Goal: Task Accomplishment & Management: Complete application form

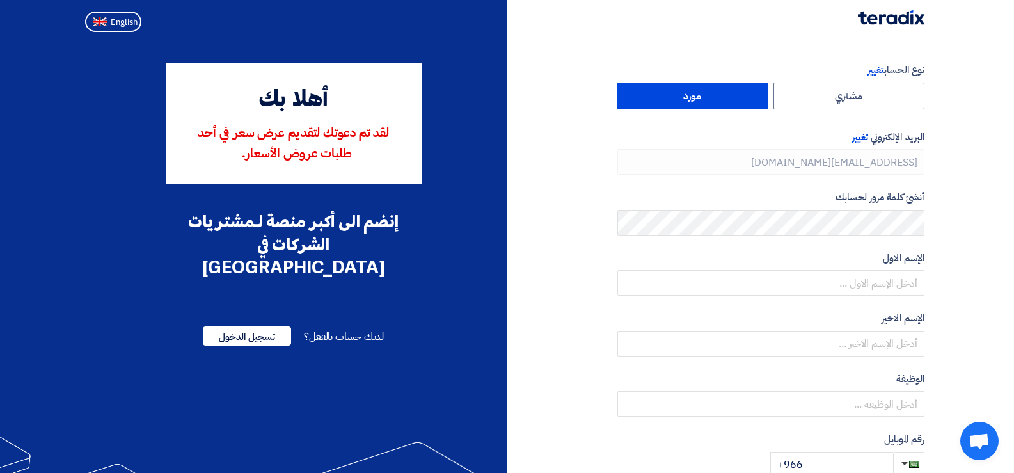
type input "[PHONE_NUMBER]"
click at [112, 22] on span "English" at bounding box center [124, 22] width 27 height 9
type input "Register"
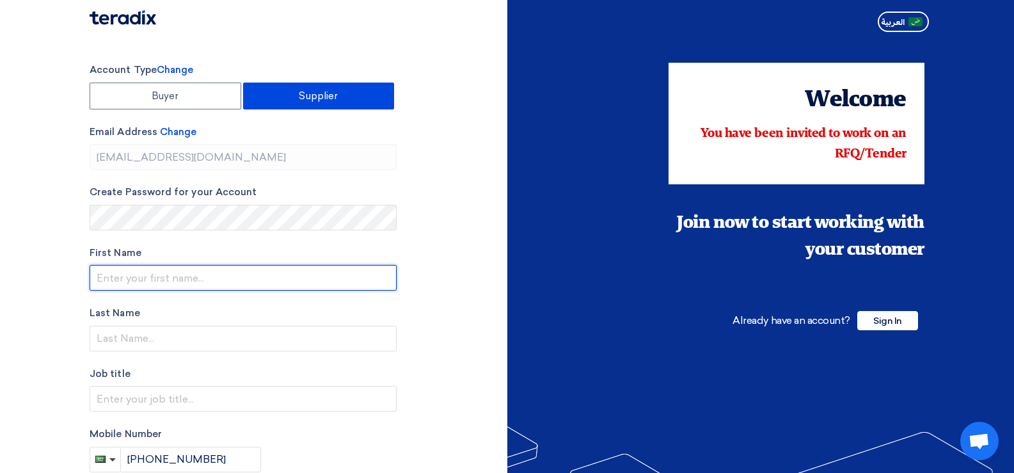
click at [183, 275] on input "text" at bounding box center [243, 278] width 307 height 26
type input "[PERSON_NAME]"
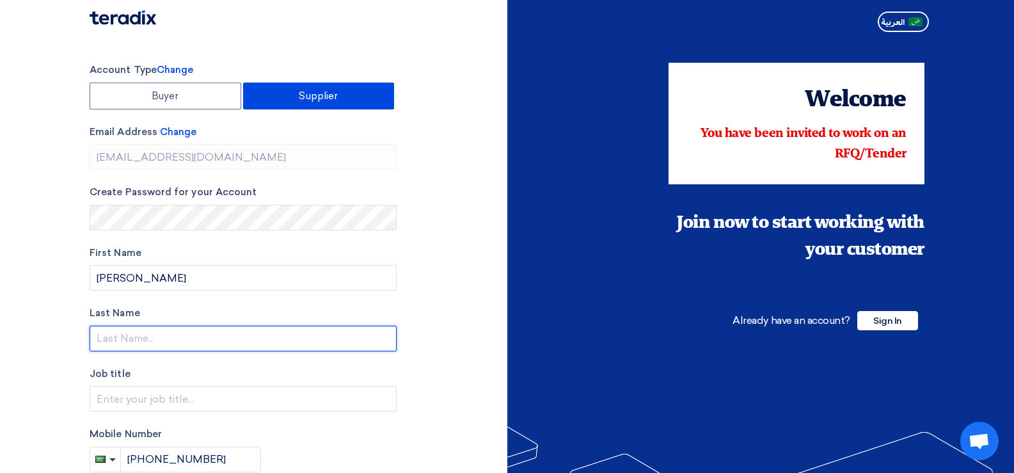
click at [110, 336] on input "text" at bounding box center [243, 339] width 307 height 26
type input "Hafeez"
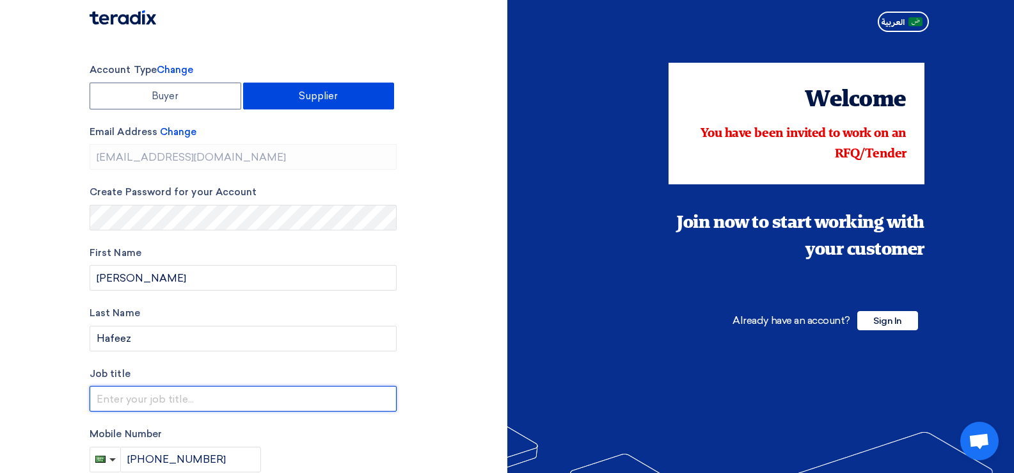
click at [118, 400] on input "text" at bounding box center [243, 399] width 307 height 26
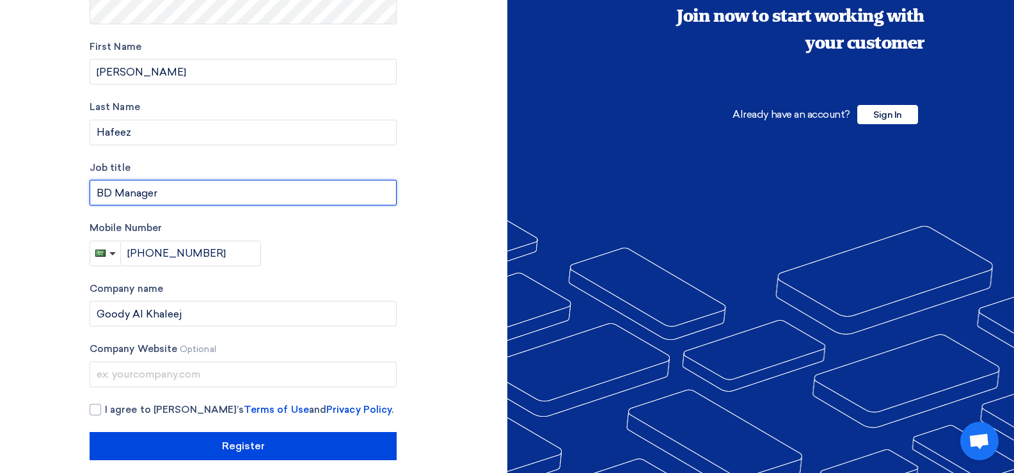
scroll to position [219, 0]
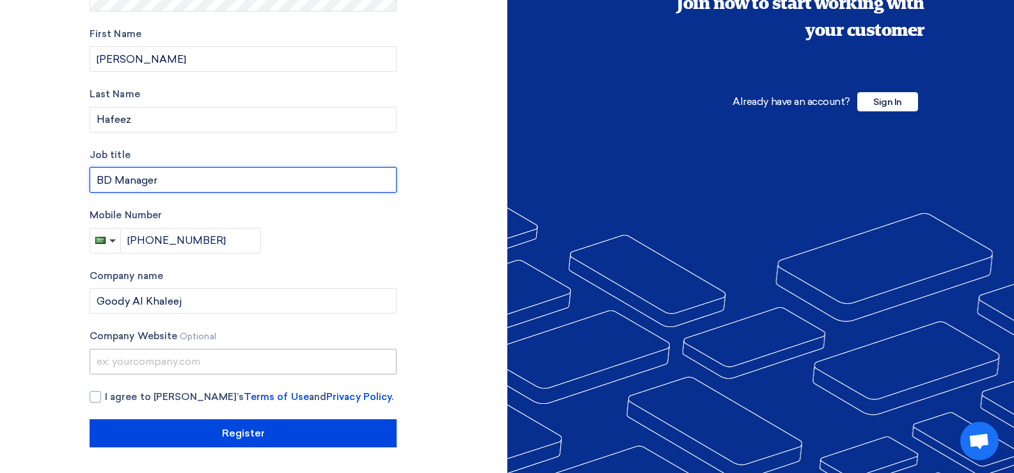
type input "BD Manager"
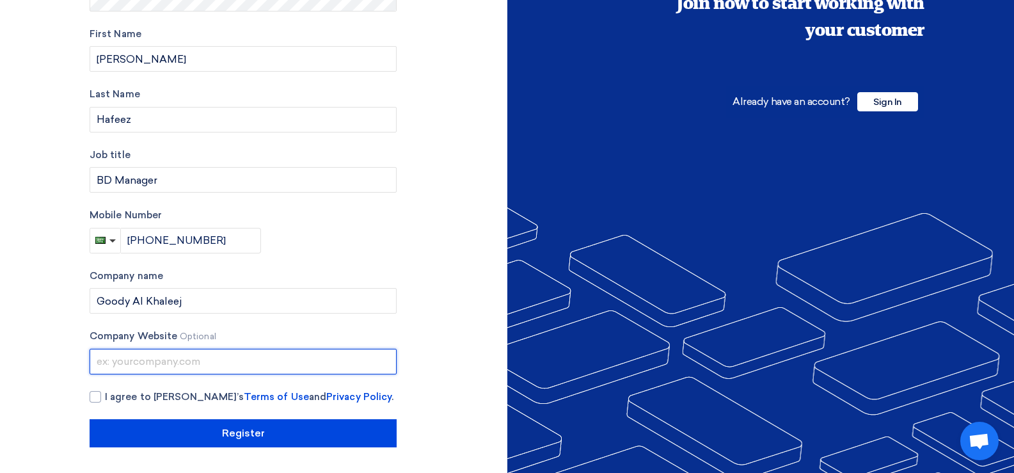
click at [97, 368] on input "text" at bounding box center [243, 362] width 307 height 26
type input "www.goodykhaleej.com"
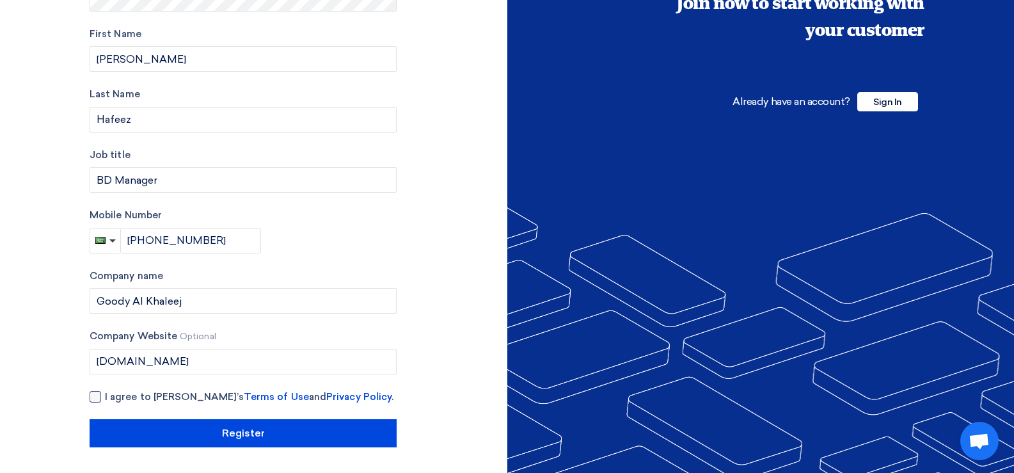
click at [98, 393] on div at bounding box center [96, 397] width 12 height 12
click at [105, 393] on input "I agree to Teradix’s Terms of Use and Privacy Policy ." at bounding box center [258, 403] width 307 height 26
checkbox input "true"
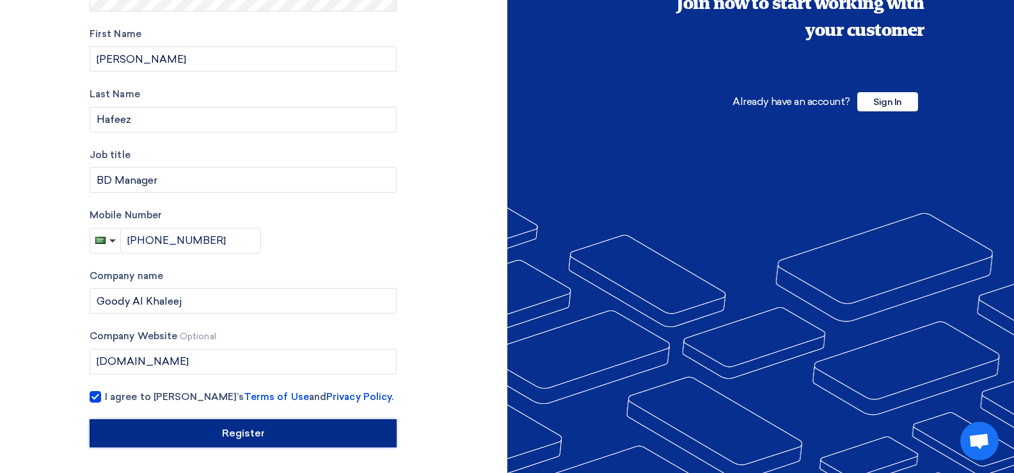
click at [222, 435] on input "Register" at bounding box center [243, 433] width 307 height 28
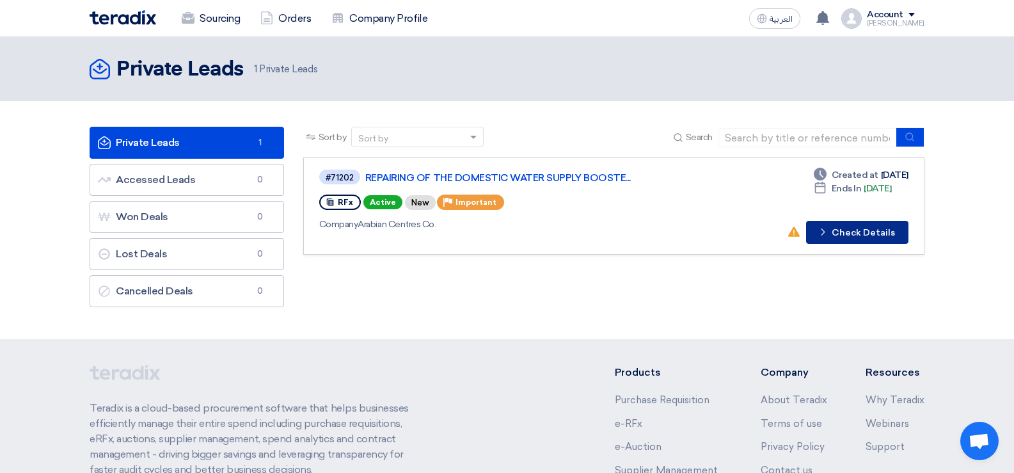
click at [840, 233] on button "Check details Check Details" at bounding box center [857, 232] width 102 height 23
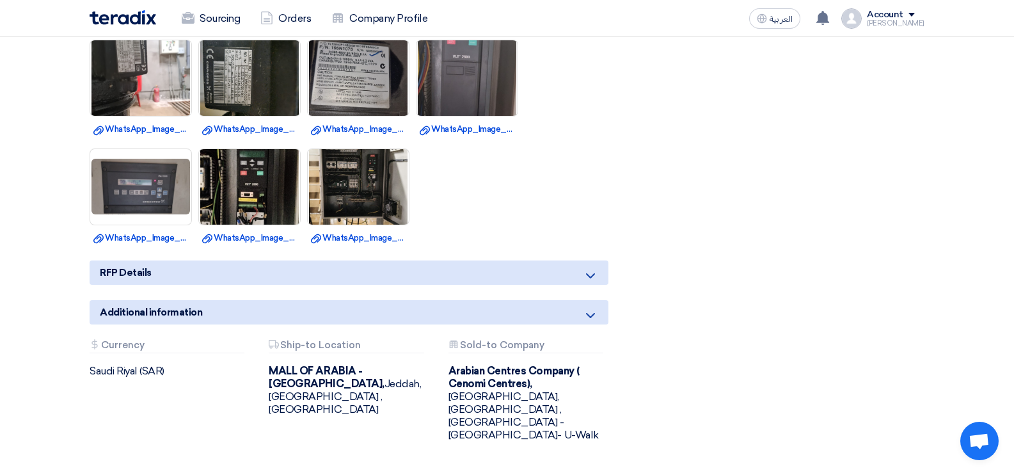
scroll to position [785, 0]
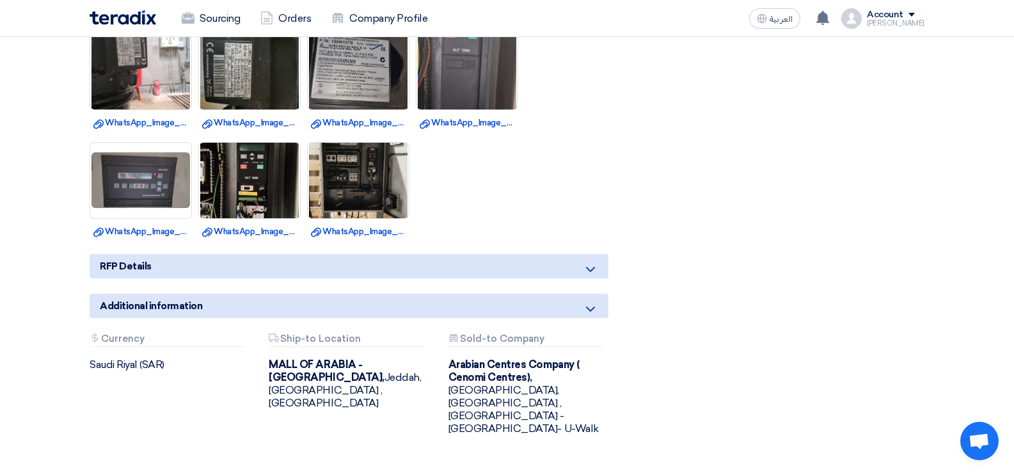
click at [589, 268] on icon at bounding box center [590, 269] width 15 height 15
click at [589, 271] on icon at bounding box center [590, 269] width 15 height 15
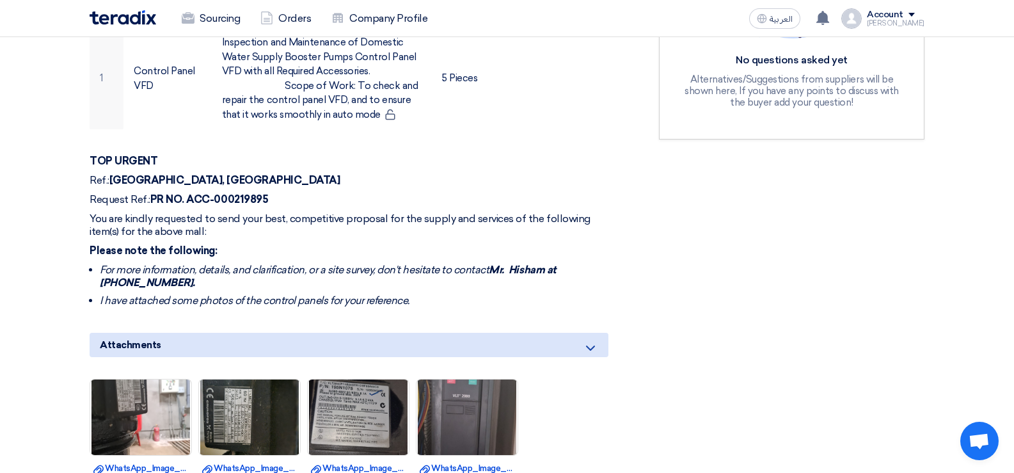
scroll to position [444, 0]
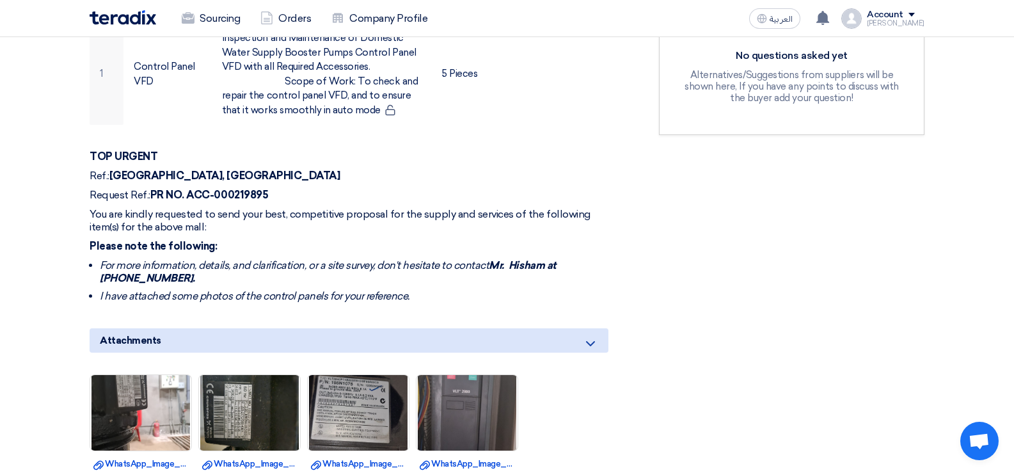
click at [1005, 250] on section "REPAIRING OF THE DOMESTIC WATER SUPPLY BOOSTER PUMPS CONTROL PANEL VFD - MALL O…" at bounding box center [507, 311] width 1014 height 1114
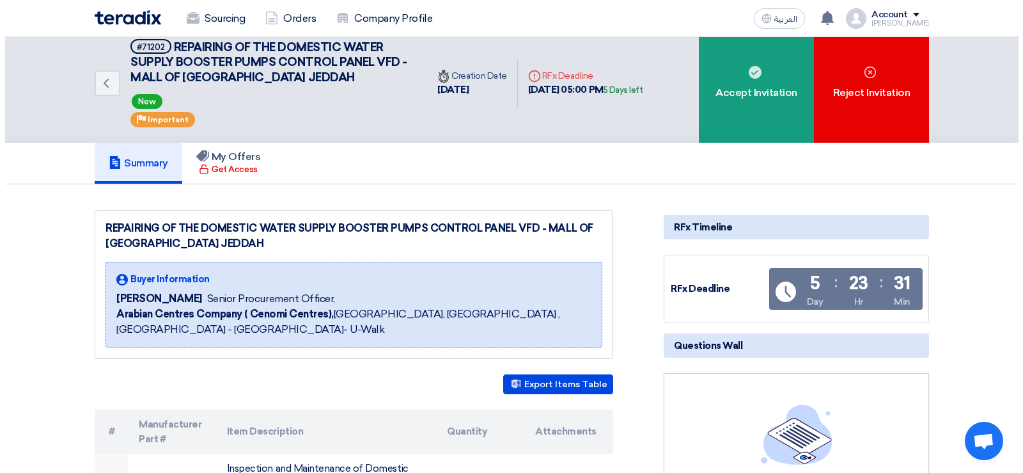
scroll to position [0, 0]
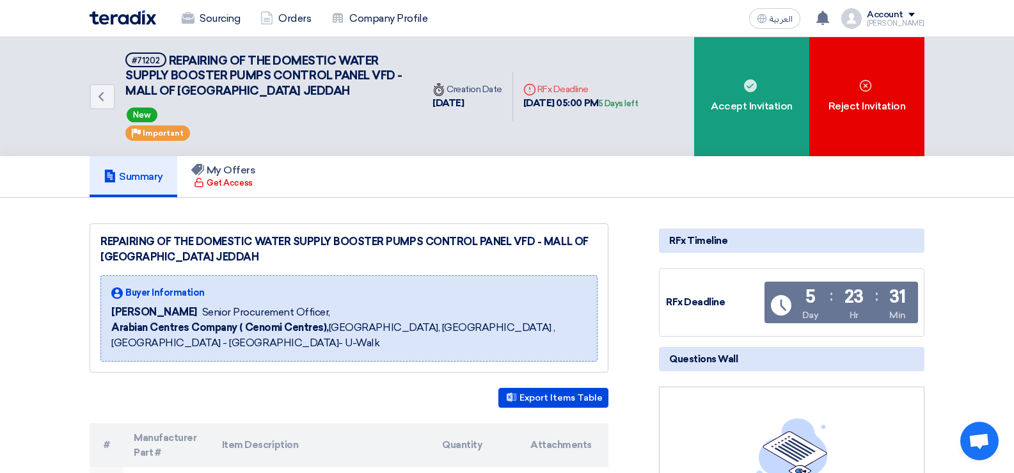
click at [914, 19] on div "Account" at bounding box center [896, 15] width 58 height 11
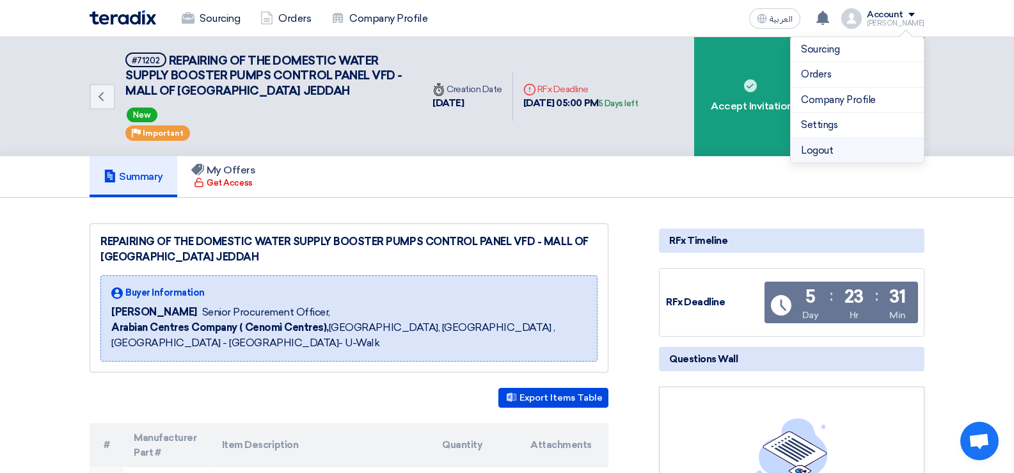
click at [820, 146] on li "Logout" at bounding box center [857, 150] width 133 height 25
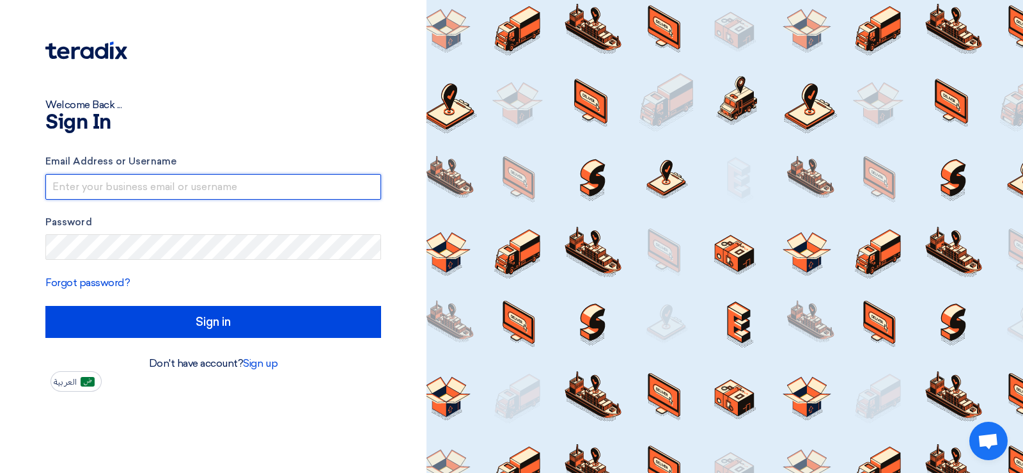
click at [67, 178] on input "text" at bounding box center [213, 187] width 336 height 26
type input "[EMAIL_ADDRESS][DOMAIN_NAME]"
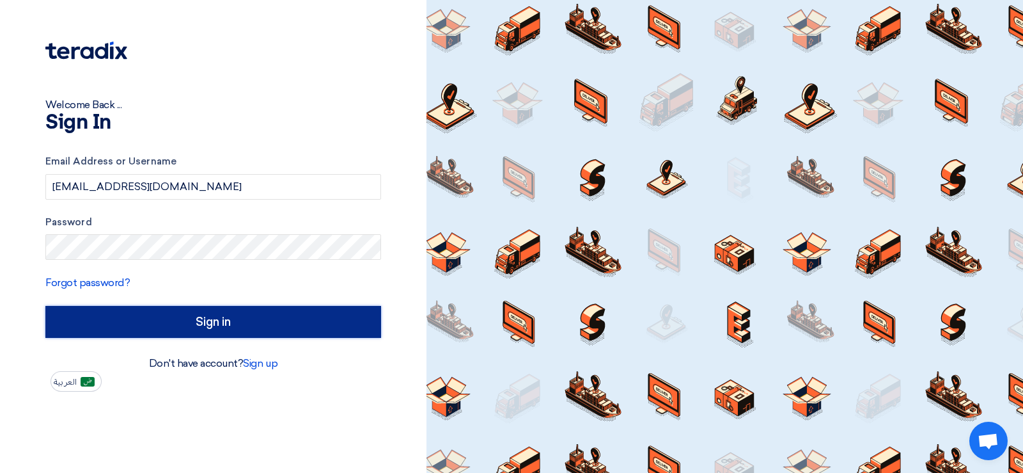
click at [187, 319] on input "Sign in" at bounding box center [213, 322] width 336 height 32
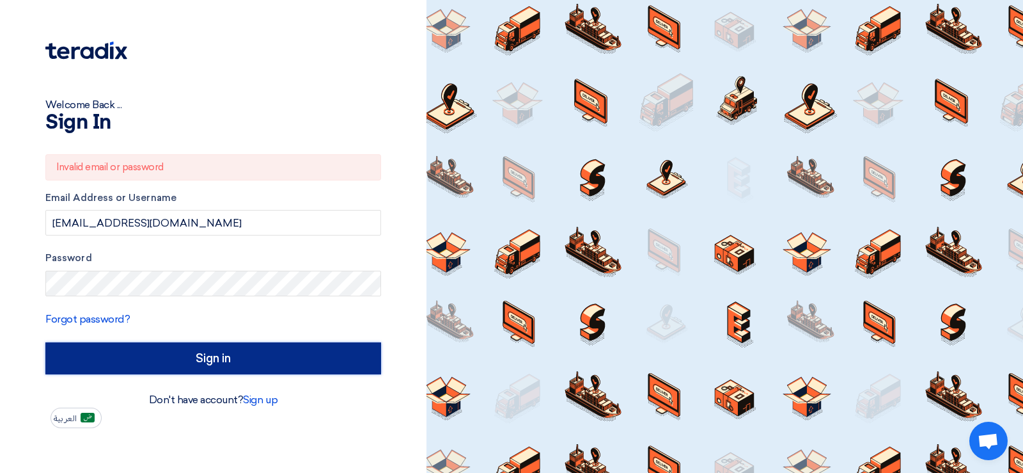
click at [184, 355] on input "Sign in" at bounding box center [213, 358] width 336 height 32
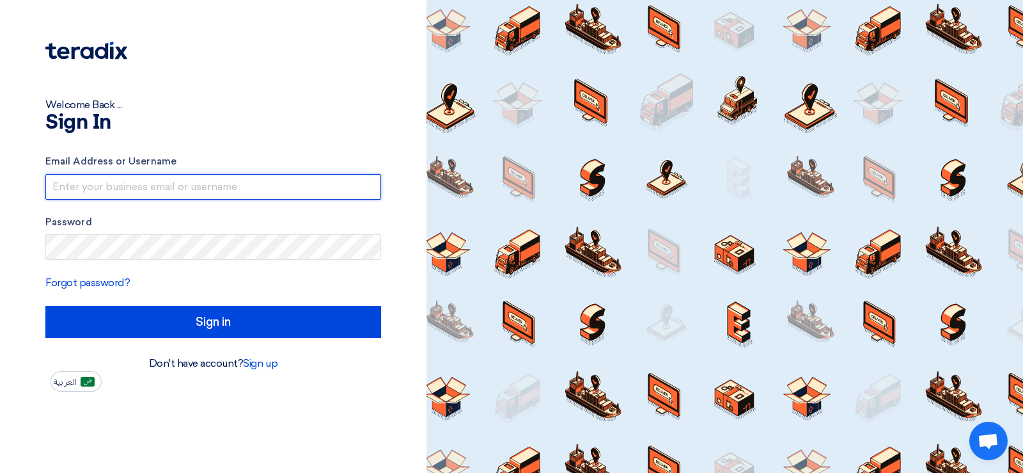
drag, startPoint x: 0, startPoint y: 0, endPoint x: 162, endPoint y: 186, distance: 247.1
click at [162, 186] on input "text" at bounding box center [213, 187] width 336 height 26
type input "[EMAIL_ADDRESS][DOMAIN_NAME]"
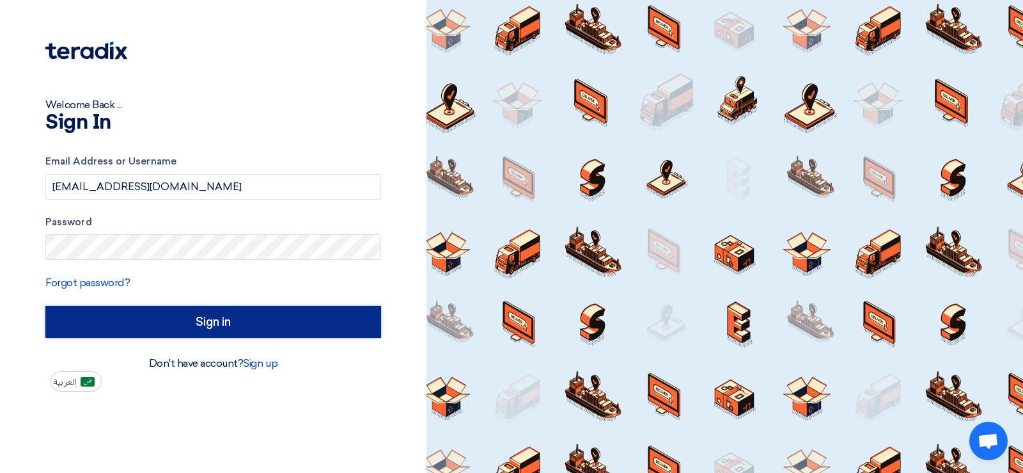
click at [178, 317] on input "Sign in" at bounding box center [213, 322] width 336 height 32
click at [258, 330] on input "Sign in" at bounding box center [213, 322] width 336 height 32
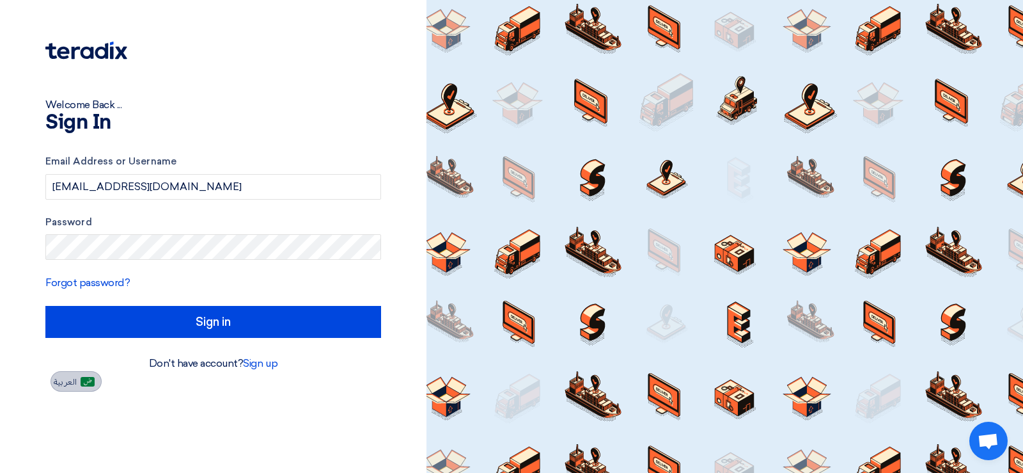
click at [86, 383] on img at bounding box center [88, 382] width 14 height 10
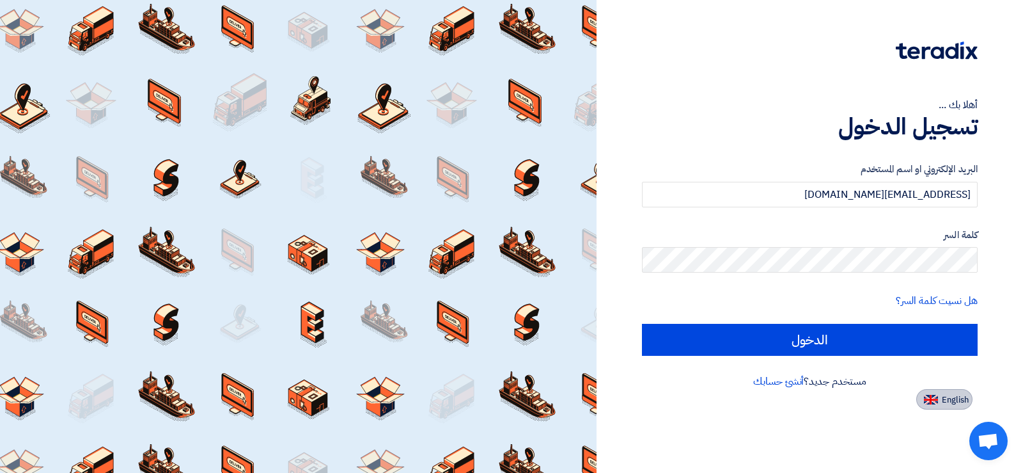
click at [942, 404] on span "English" at bounding box center [955, 399] width 27 height 9
type input "Sign in"
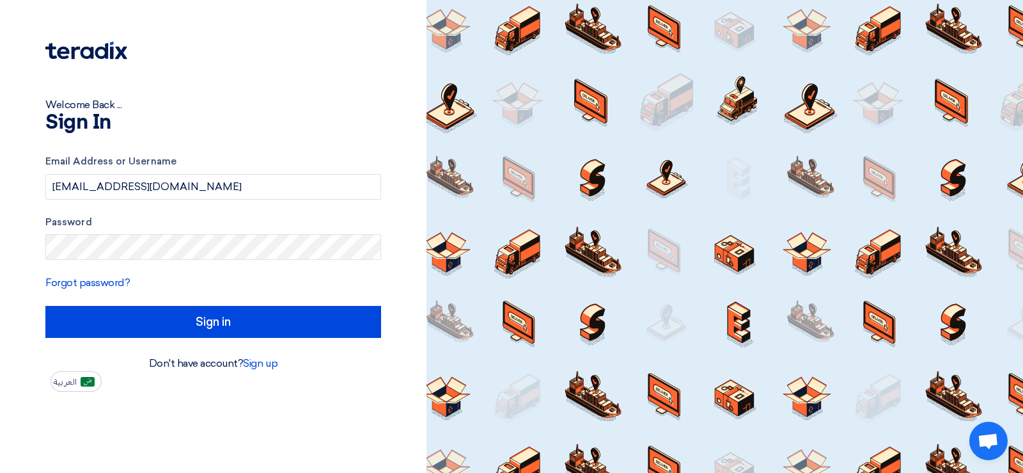
click at [386, 250] on div "Welcome Back ... Sign In Email Address or Username cs@goodykhaleej.com Password…" at bounding box center [213, 195] width 407 height 391
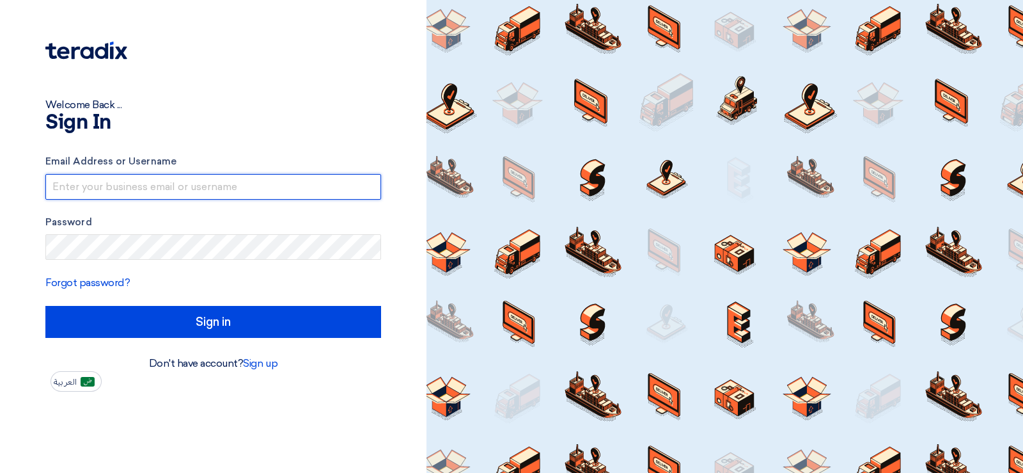
click at [156, 189] on input "text" at bounding box center [213, 187] width 336 height 26
type input "[EMAIL_ADDRESS][DOMAIN_NAME]"
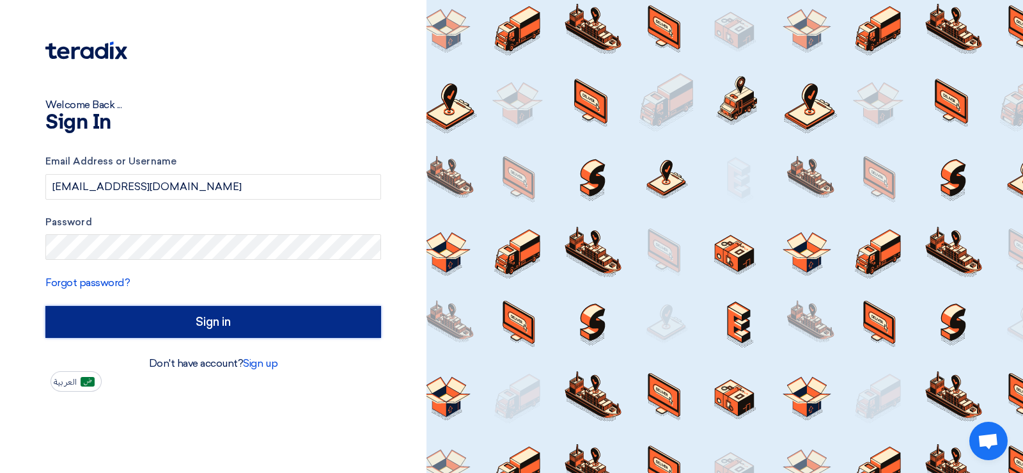
click at [173, 320] on input "Sign in" at bounding box center [213, 322] width 336 height 32
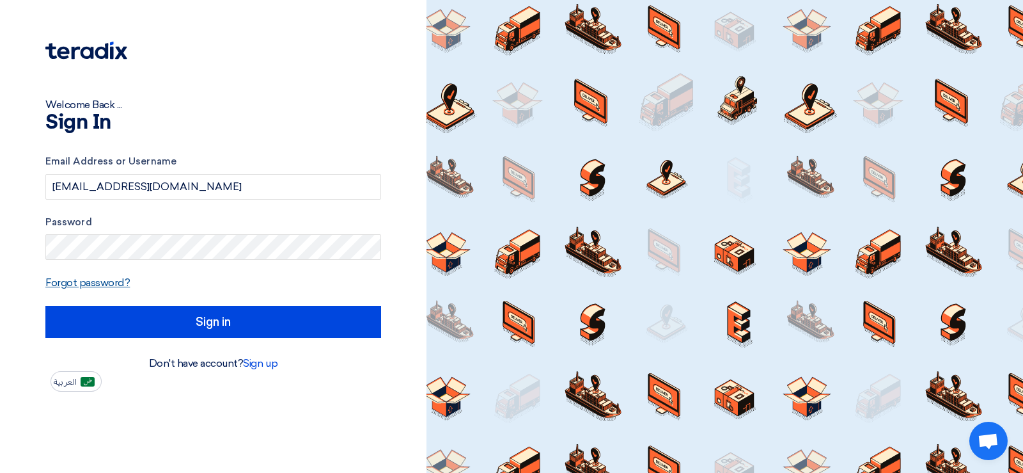
click at [97, 281] on link "Forgot password?" at bounding box center [87, 282] width 84 height 12
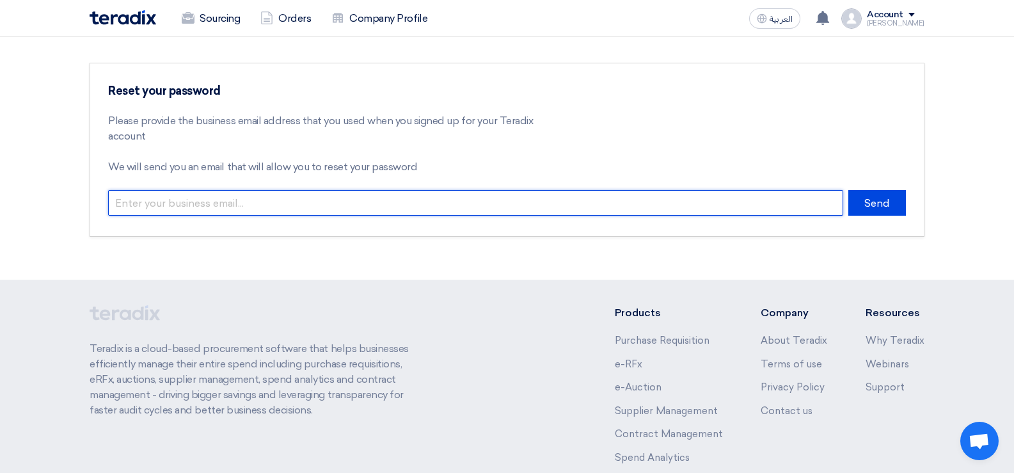
click at [203, 203] on input "email" at bounding box center [475, 203] width 735 height 26
type input "[EMAIL_ADDRESS][DOMAIN_NAME]"
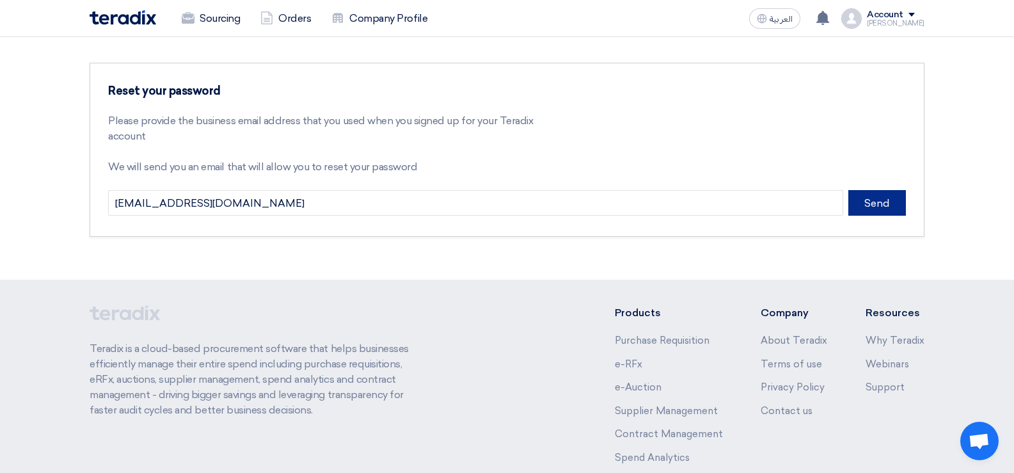
click at [867, 205] on button "Send" at bounding box center [877, 203] width 58 height 26
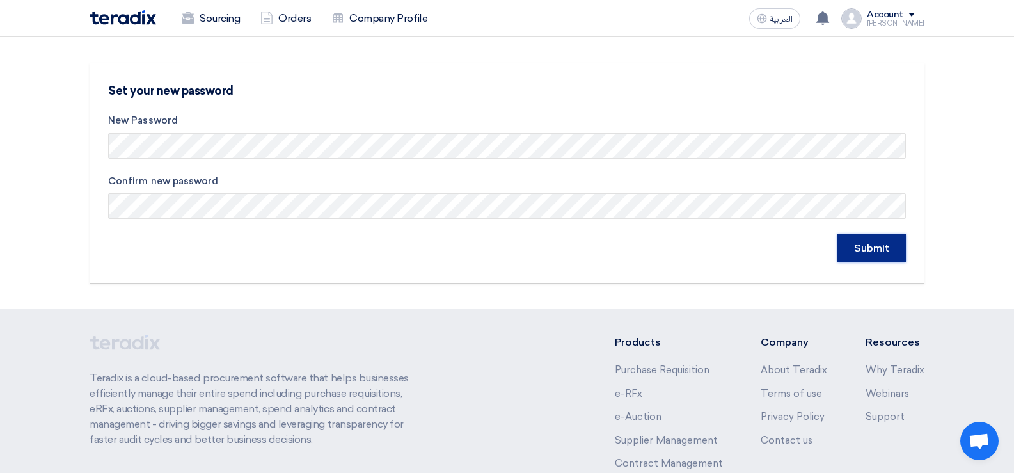
click at [862, 251] on input "Submit" at bounding box center [871, 248] width 68 height 28
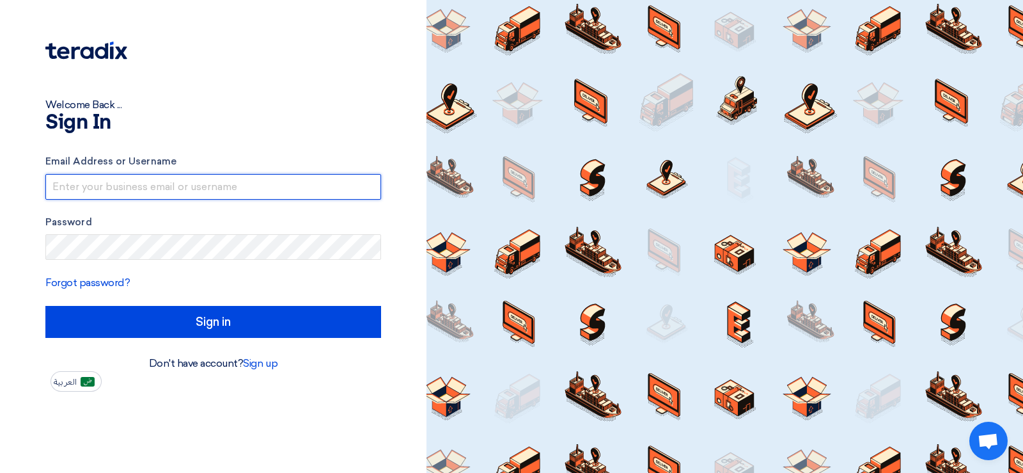
click at [154, 194] on input "text" at bounding box center [213, 187] width 336 height 26
type input "cs@goodykhaleej.com"
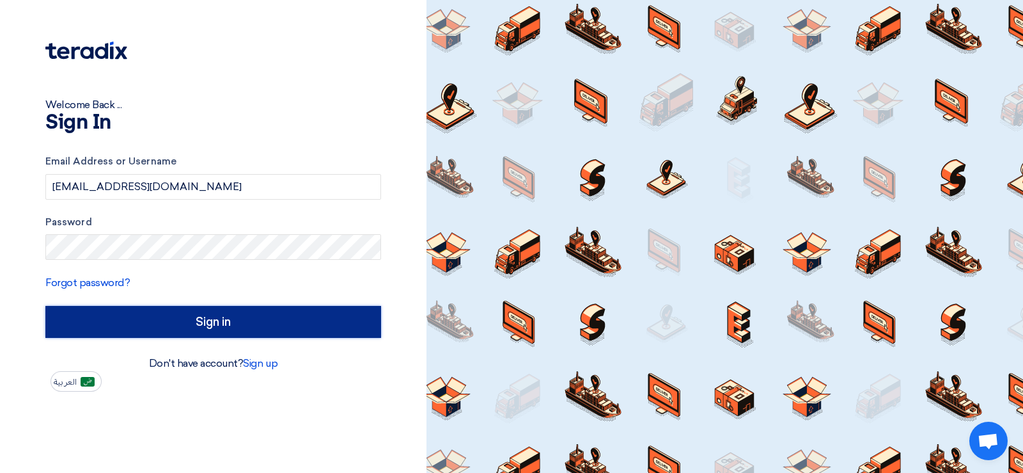
click at [189, 313] on input "Sign in" at bounding box center [213, 322] width 336 height 32
click at [225, 324] on input "Sign in" at bounding box center [213, 322] width 336 height 32
click at [187, 325] on input "Sign in" at bounding box center [213, 322] width 336 height 32
click at [205, 326] on input "Sign in" at bounding box center [213, 322] width 336 height 32
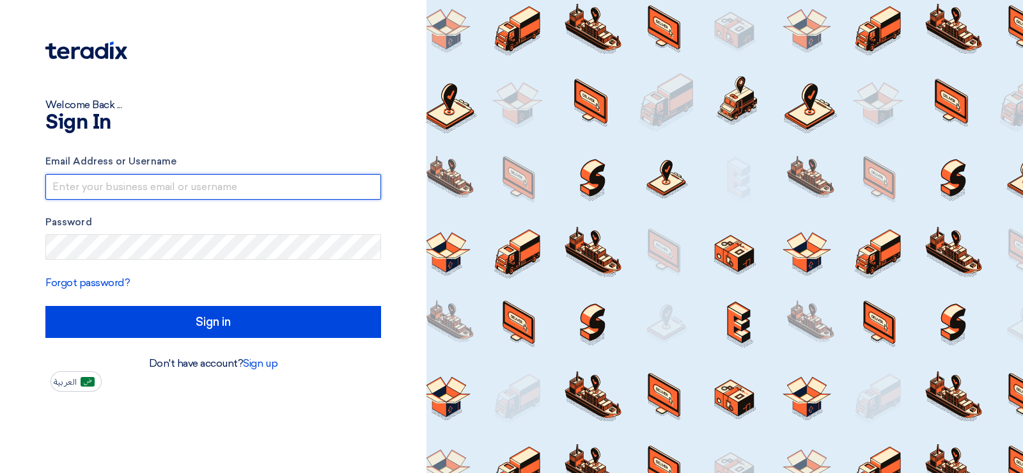
click at [130, 180] on input "text" at bounding box center [213, 187] width 336 height 26
type input "cs@goodykhaleej.com"
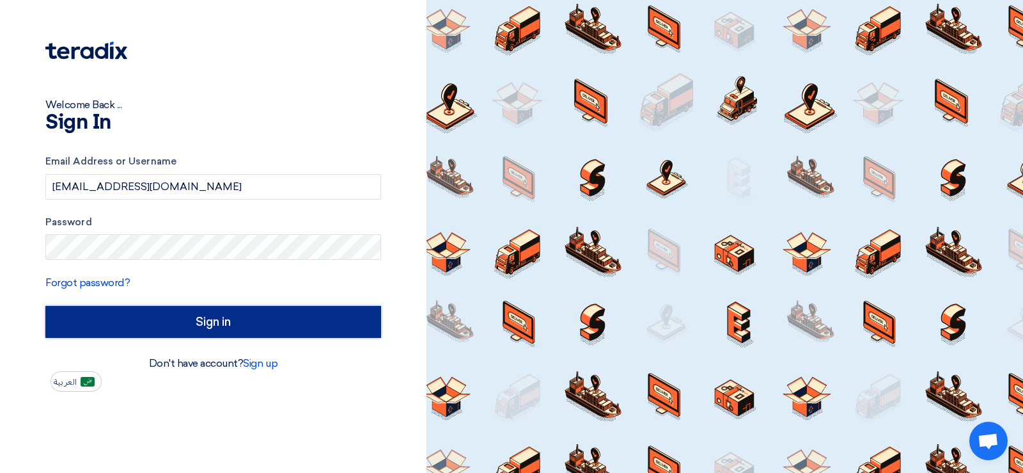
click at [212, 326] on input "Sign in" at bounding box center [213, 322] width 336 height 32
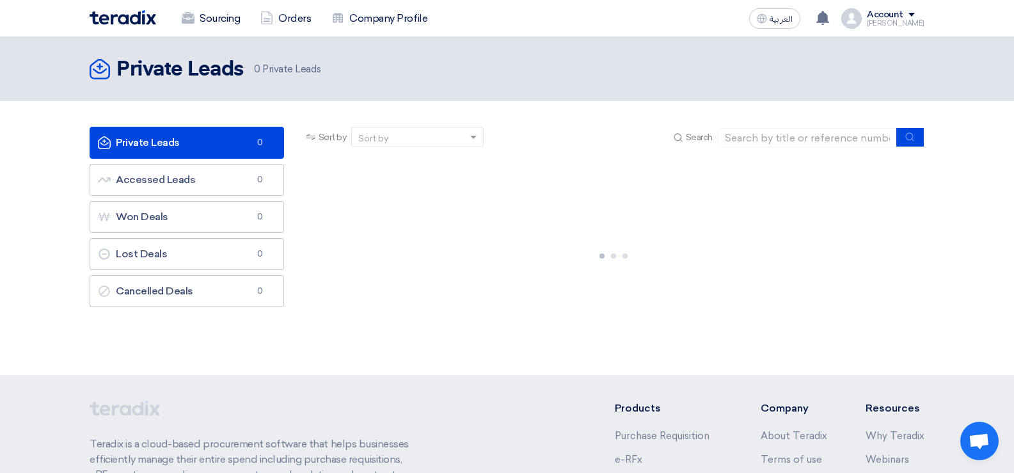
click at [204, 145] on link "Private Leads Private Leads 0" at bounding box center [187, 143] width 194 height 32
click at [107, 144] on icon "Private Leads" at bounding box center [104, 142] width 13 height 13
click at [474, 134] on span at bounding box center [475, 136] width 16 height 13
click at [417, 158] on span "Last Accessed" at bounding box center [389, 159] width 63 height 11
click at [217, 17] on link "Sourcing" at bounding box center [210, 18] width 79 height 28
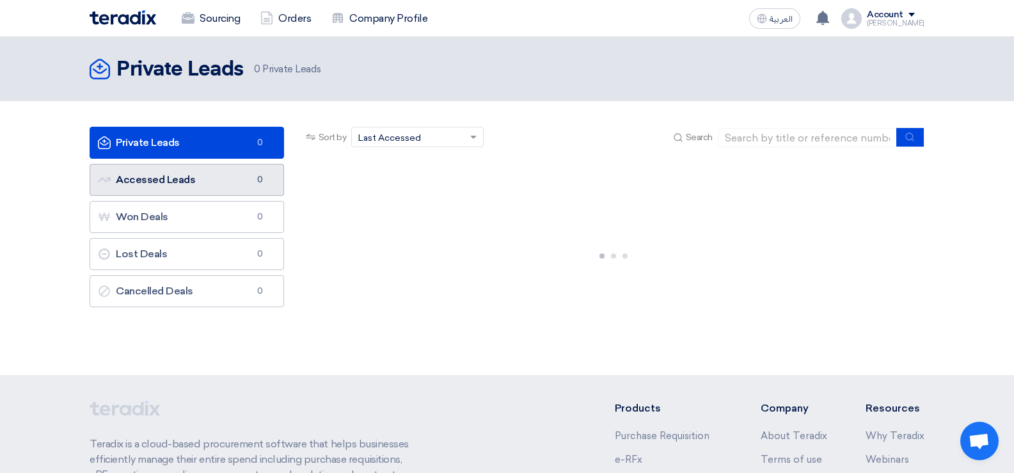
click at [203, 185] on link "Accessed Leads Accessed Leads 0" at bounding box center [187, 180] width 194 height 32
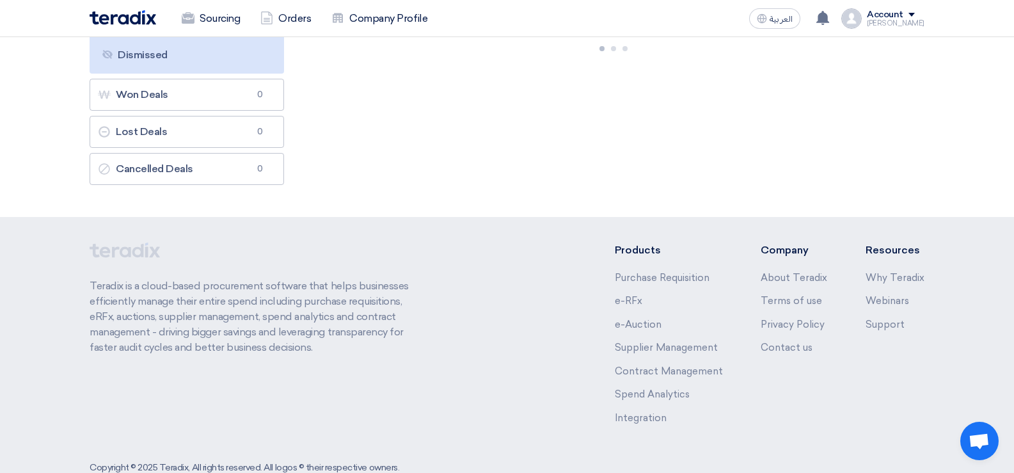
scroll to position [47, 0]
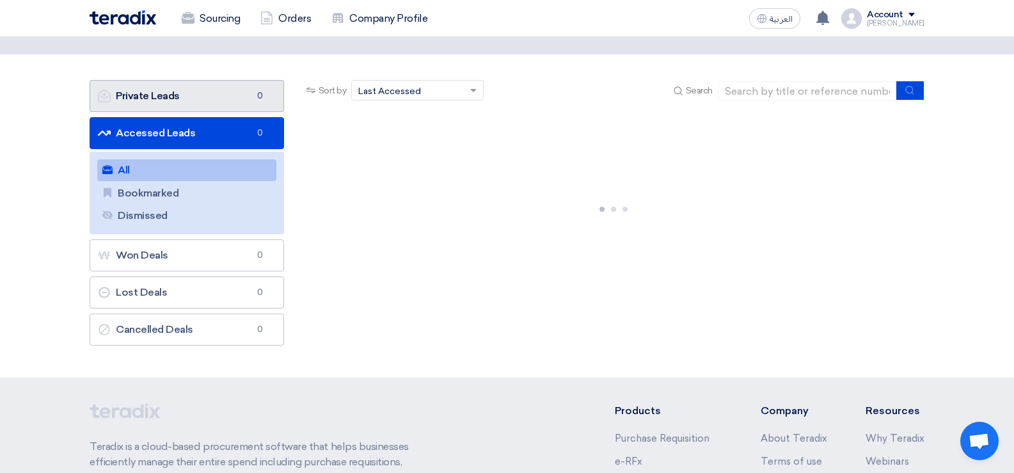
click at [257, 93] on span "0" at bounding box center [260, 96] width 15 height 13
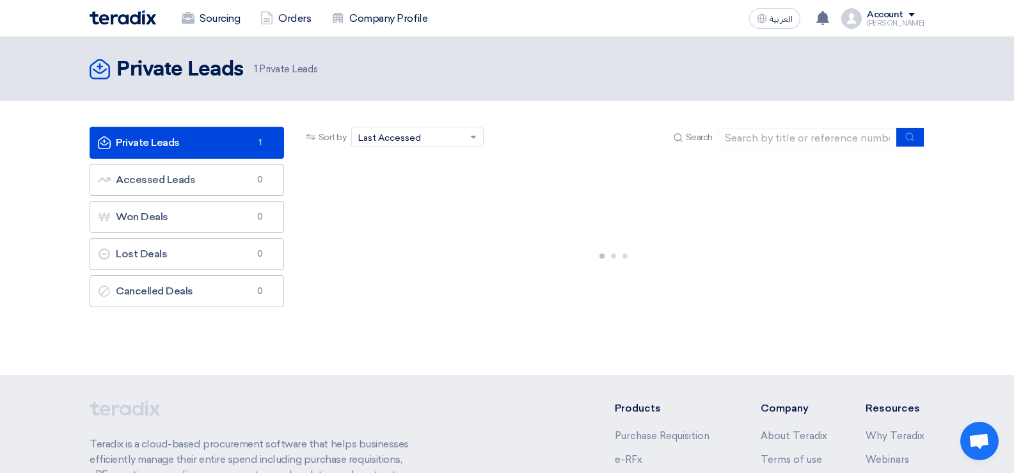
click at [198, 140] on link "Private Leads Private Leads 1" at bounding box center [187, 143] width 194 height 32
click at [476, 136] on span at bounding box center [473, 138] width 6 height 4
click at [578, 157] on div at bounding box center [613, 253] width 621 height 192
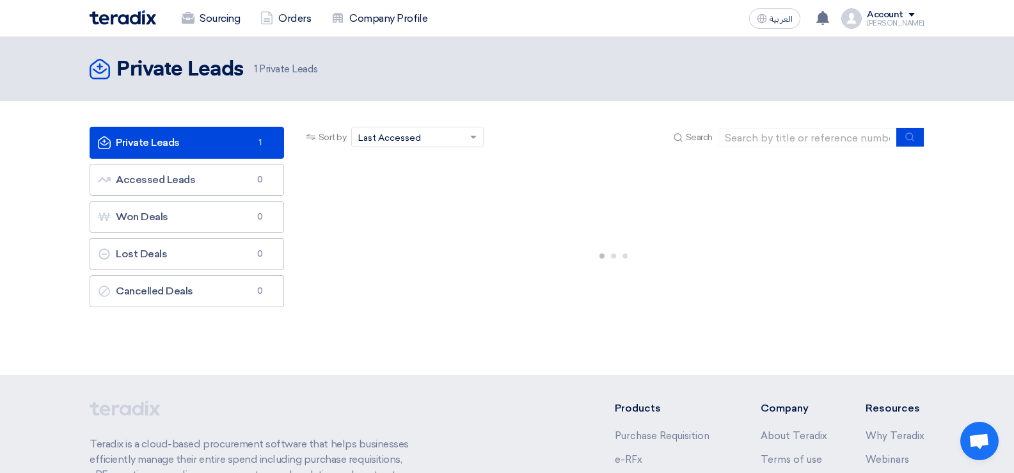
click at [162, 143] on link "Private Leads Private Leads 1" at bounding box center [187, 143] width 194 height 32
click at [473, 137] on span at bounding box center [473, 138] width 6 height 4
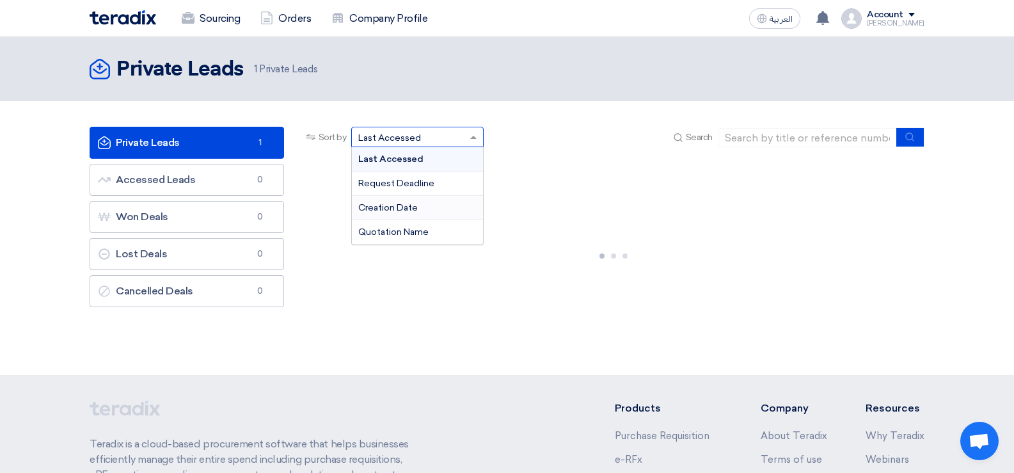
click at [431, 205] on div "Creation Date" at bounding box center [417, 208] width 131 height 24
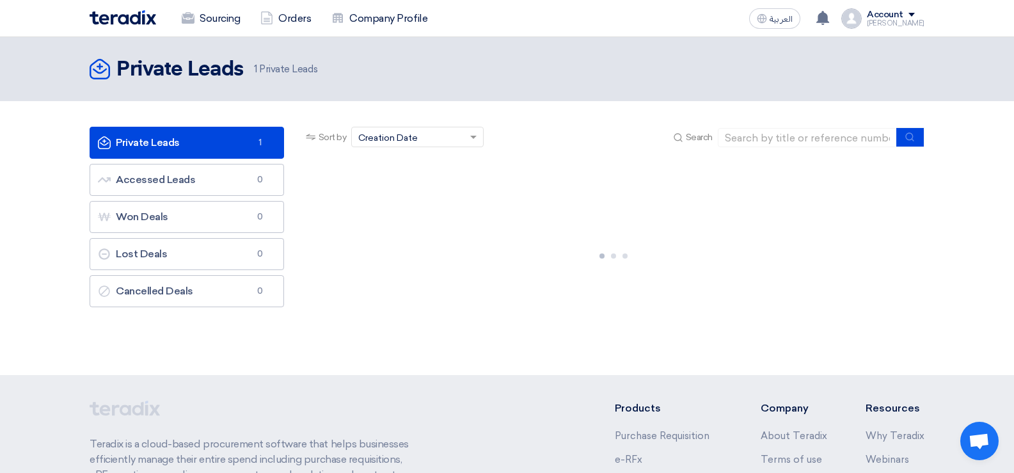
click at [196, 137] on link "Private Leads Private Leads 1" at bounding box center [187, 143] width 194 height 32
click at [312, 138] on use at bounding box center [311, 137] width 10 height 6
click at [210, 150] on link "Private Leads Private Leads 1" at bounding box center [187, 143] width 194 height 32
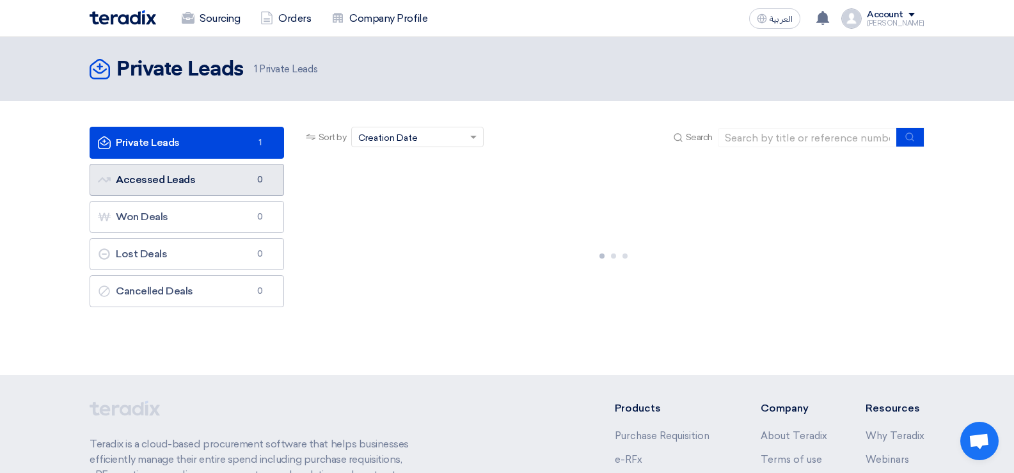
click at [195, 179] on link "Accessed Leads Accessed Leads 0" at bounding box center [187, 180] width 194 height 32
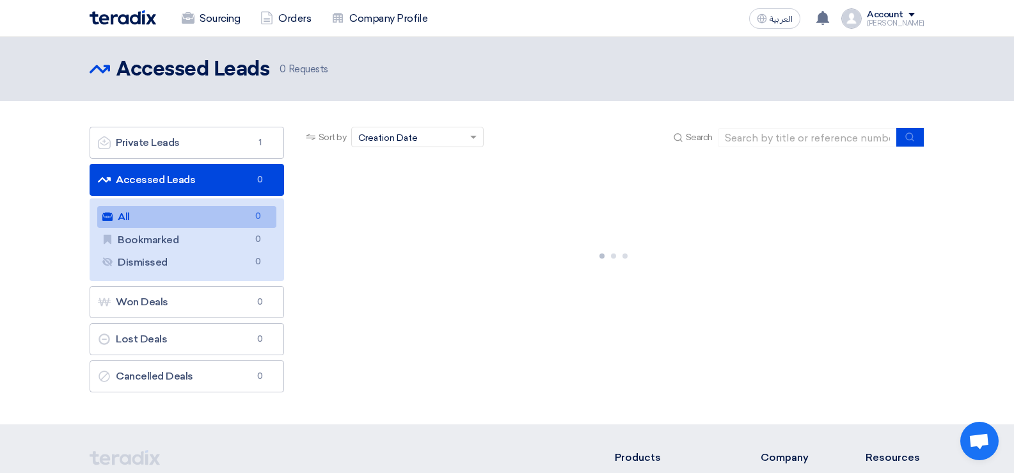
click at [216, 180] on link "Accessed Leads Accessed Leads 0" at bounding box center [187, 180] width 194 height 32
click at [210, 145] on link "Private Leads Private Leads 1" at bounding box center [187, 143] width 194 height 32
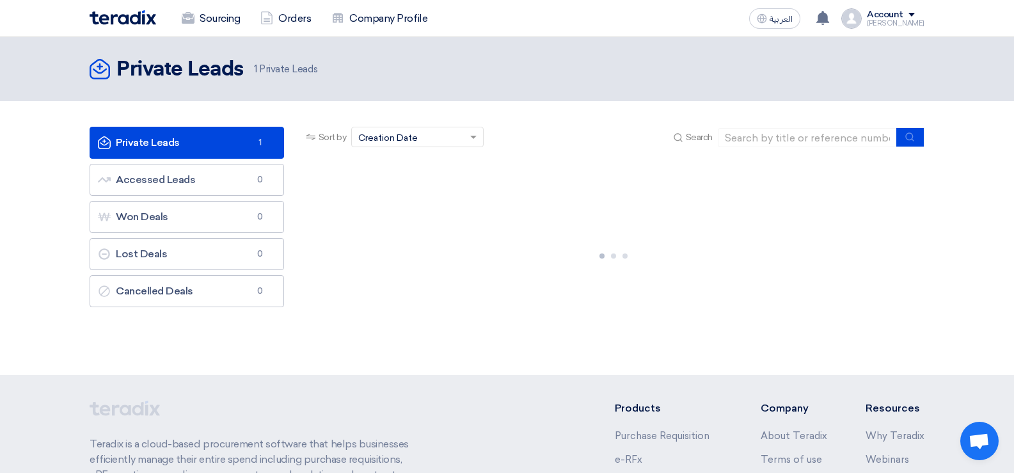
click at [917, 17] on div "Account" at bounding box center [896, 15] width 58 height 11
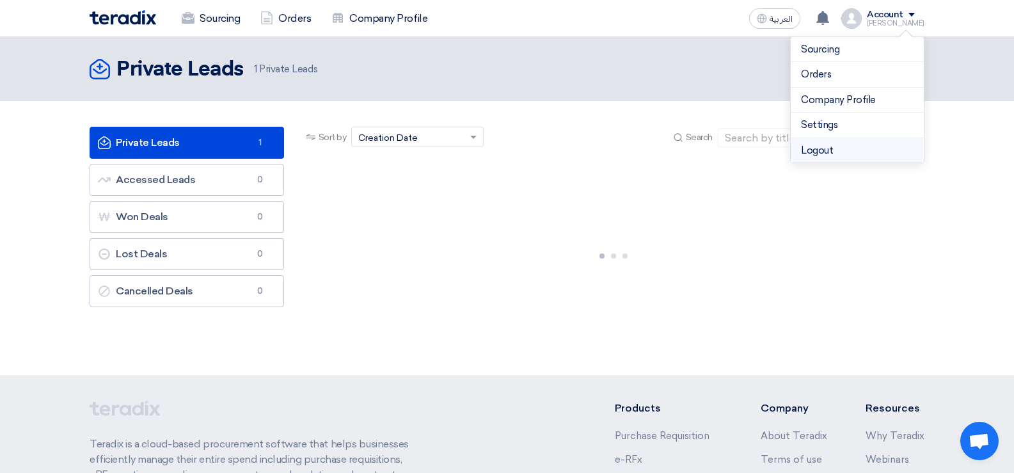
click at [807, 150] on li "Logout" at bounding box center [857, 150] width 133 height 25
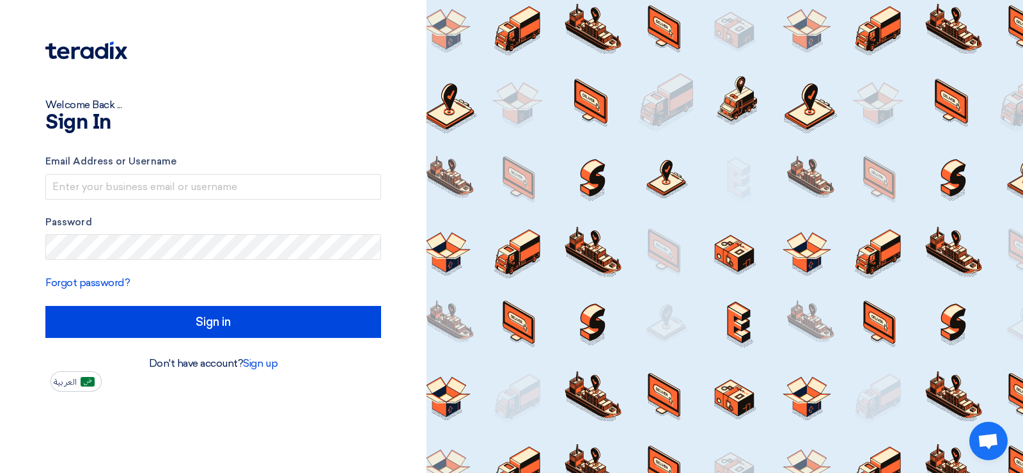
click at [161, 413] on div "Welcome Back ... Sign In Email Address or Username Password Forgot password? Si…" at bounding box center [213, 236] width 427 height 473
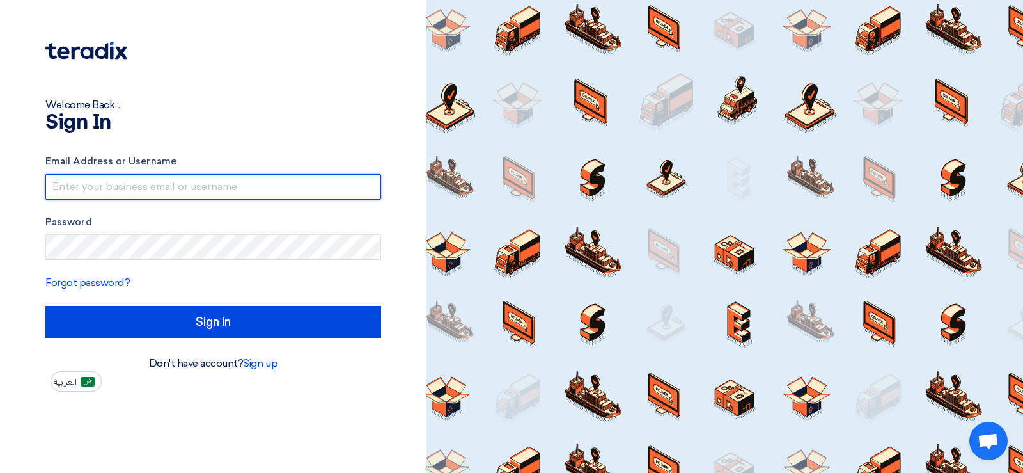
click at [83, 190] on input "text" at bounding box center [213, 187] width 336 height 26
type input "[EMAIL_ADDRESS][DOMAIN_NAME]"
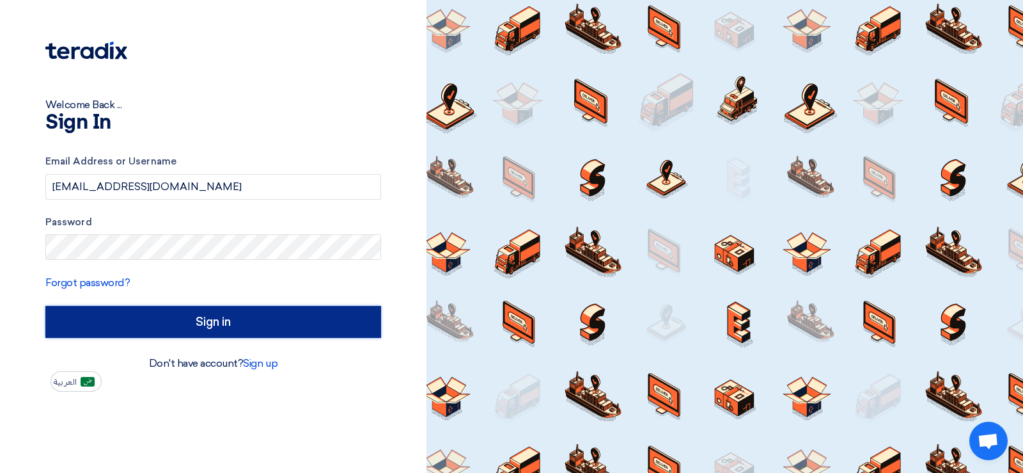
click at [177, 319] on input "Sign in" at bounding box center [213, 322] width 336 height 32
click at [247, 318] on input "Sign in" at bounding box center [213, 322] width 336 height 32
click at [240, 324] on input "Sign in" at bounding box center [213, 322] width 336 height 32
click at [191, 319] on input "Sign in" at bounding box center [213, 322] width 336 height 32
click at [201, 329] on input "Sign in" at bounding box center [213, 322] width 336 height 32
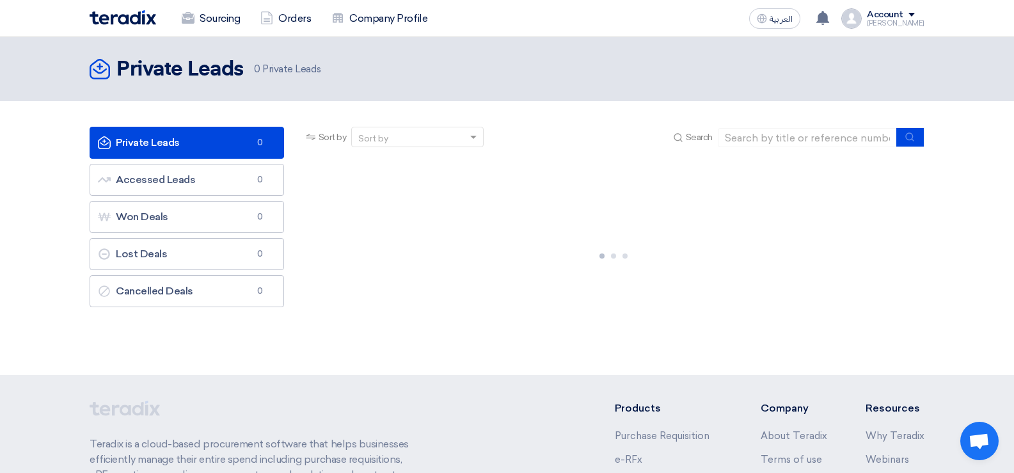
click at [925, 16] on div "Sourcing Orders Company Profile العربية ع Your notification list is empty Accou…" at bounding box center [507, 18] width 854 height 36
click at [915, 15] on span at bounding box center [911, 15] width 6 height 4
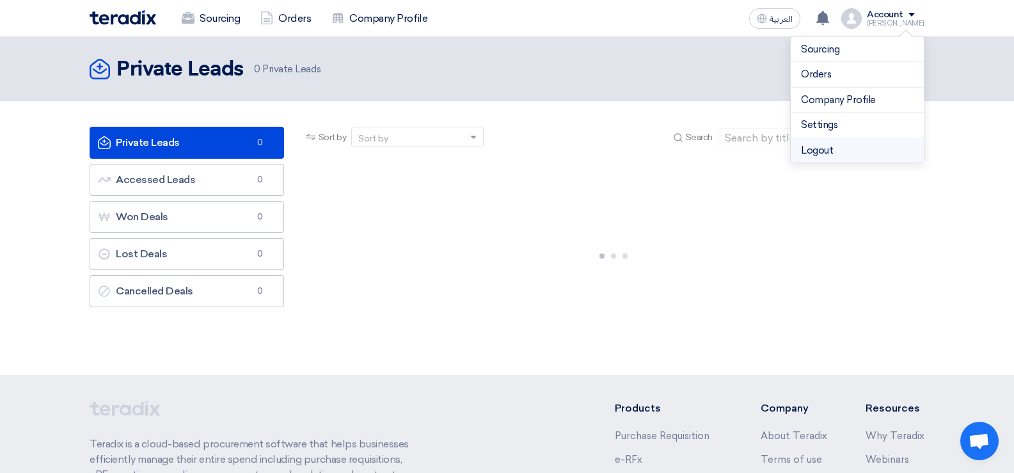
click at [819, 148] on li "Logout" at bounding box center [857, 150] width 133 height 25
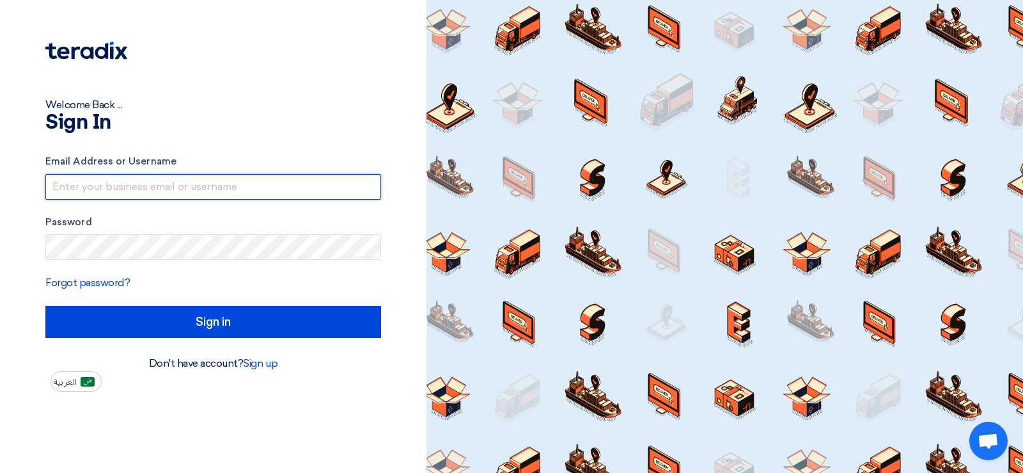
click at [190, 193] on input "text" at bounding box center [213, 187] width 336 height 26
type input "[EMAIL_ADDRESS][DOMAIN_NAME]"
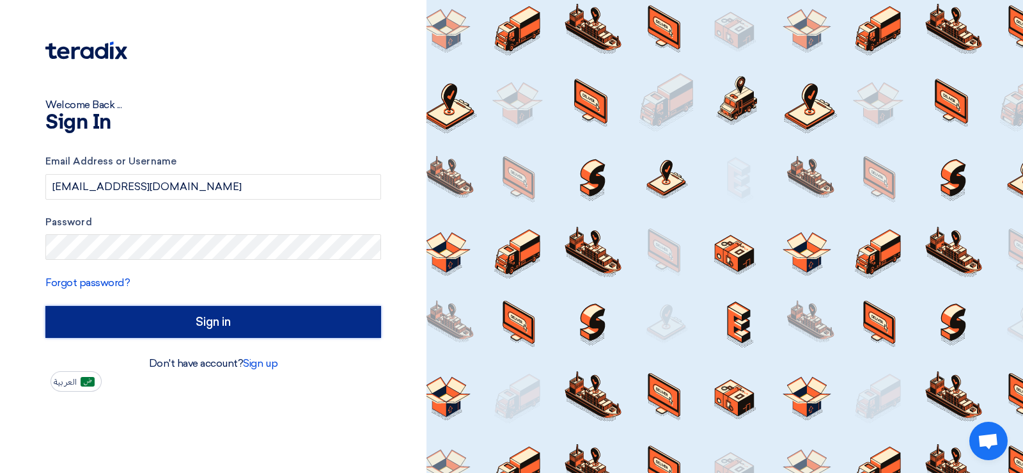
click at [185, 326] on input "Sign in" at bounding box center [213, 322] width 336 height 32
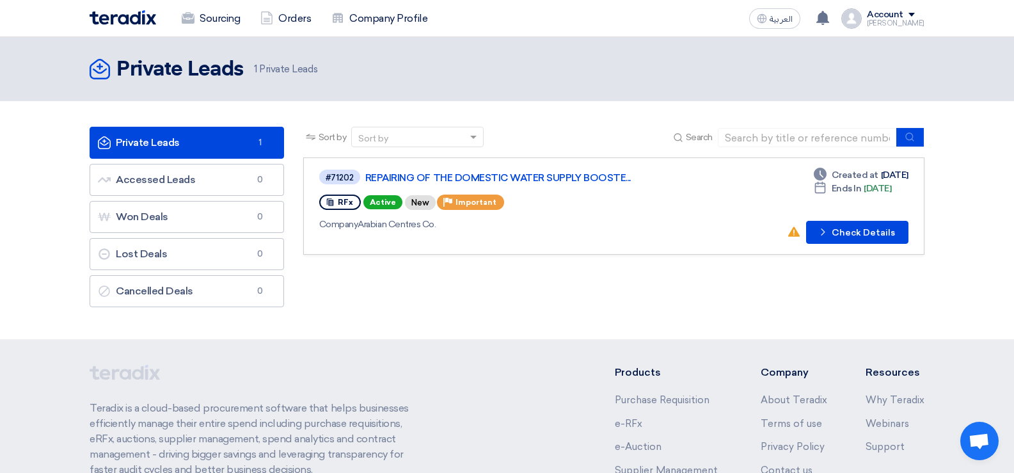
click at [920, 17] on div "Account" at bounding box center [896, 15] width 58 height 11
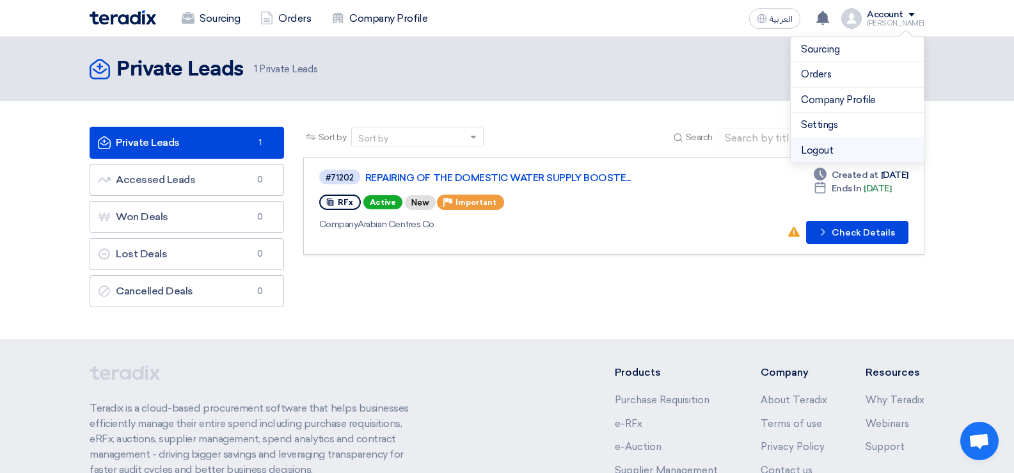
click at [826, 147] on li "Logout" at bounding box center [857, 150] width 133 height 25
